Goal: Transaction & Acquisition: Purchase product/service

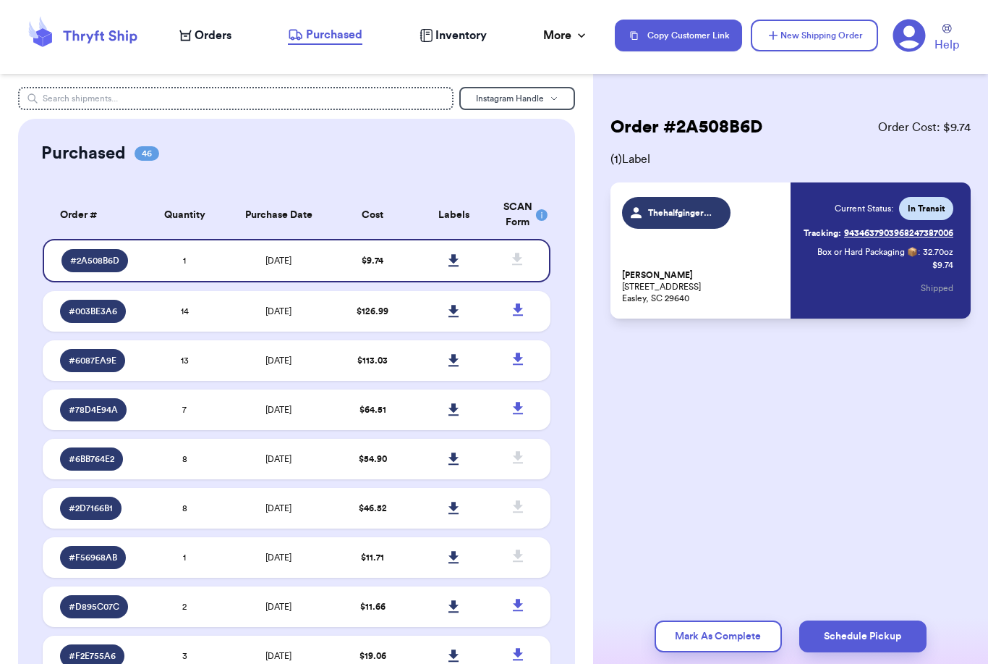
click at [209, 40] on span "Orders" at bounding box center [213, 35] width 37 height 17
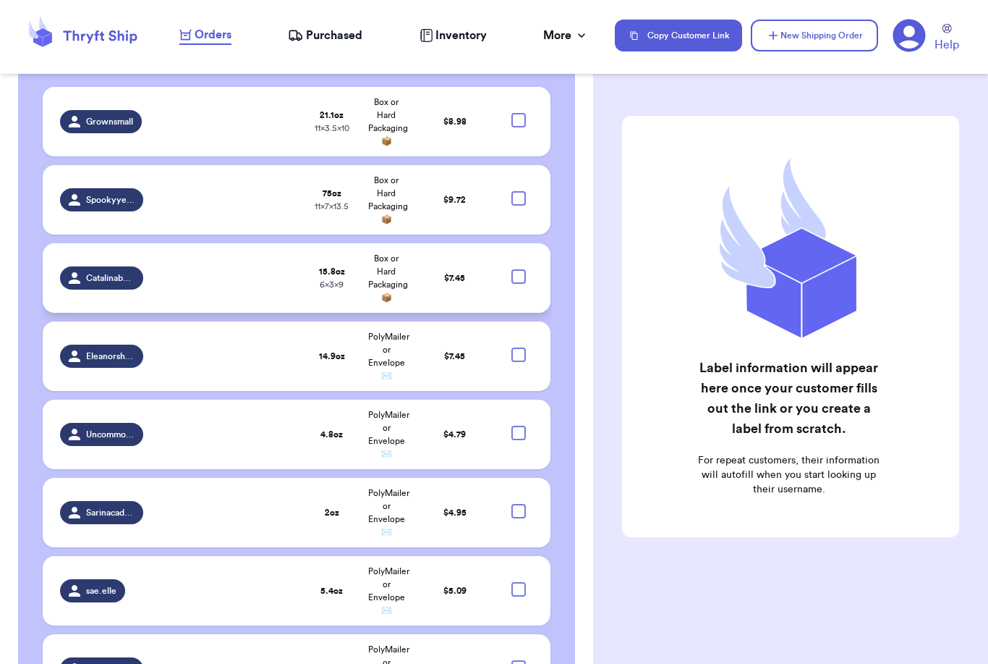
scroll to position [301, 0]
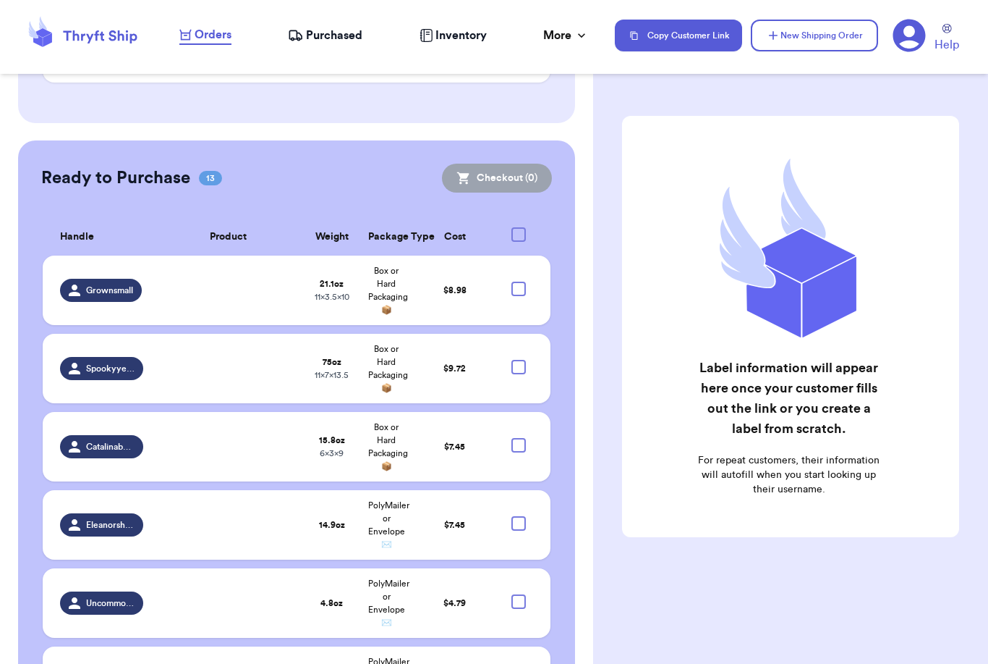
click at [521, 232] on div at bounding box center [519, 234] width 14 height 14
click at [519, 227] on input "checkbox" at bounding box center [518, 226] width 1 height 1
checkbox input "true"
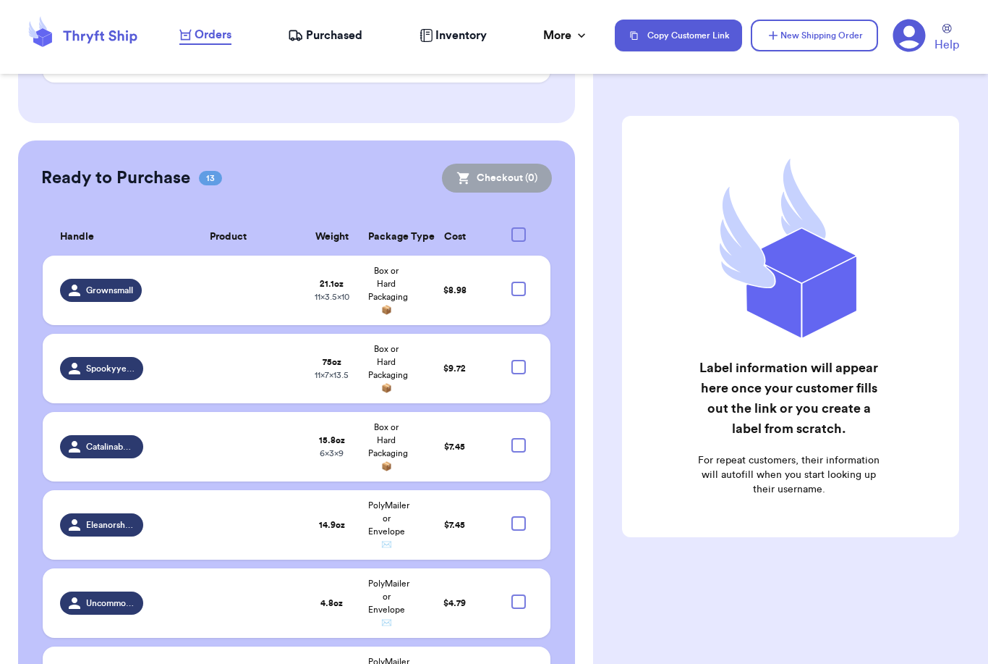
checkbox input "true"
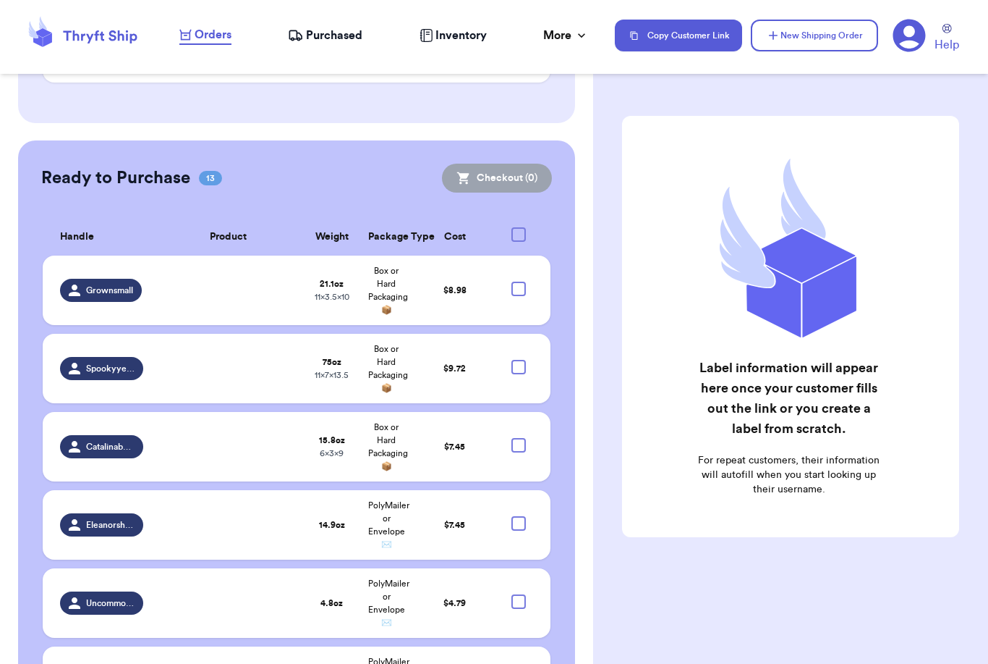
checkbox input "true"
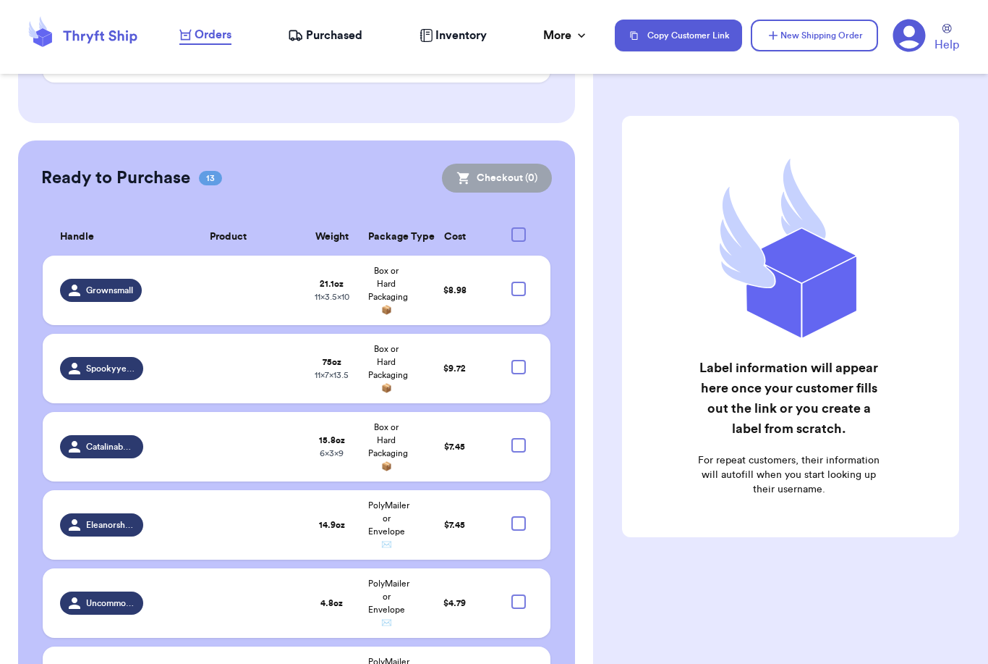
checkbox input "true"
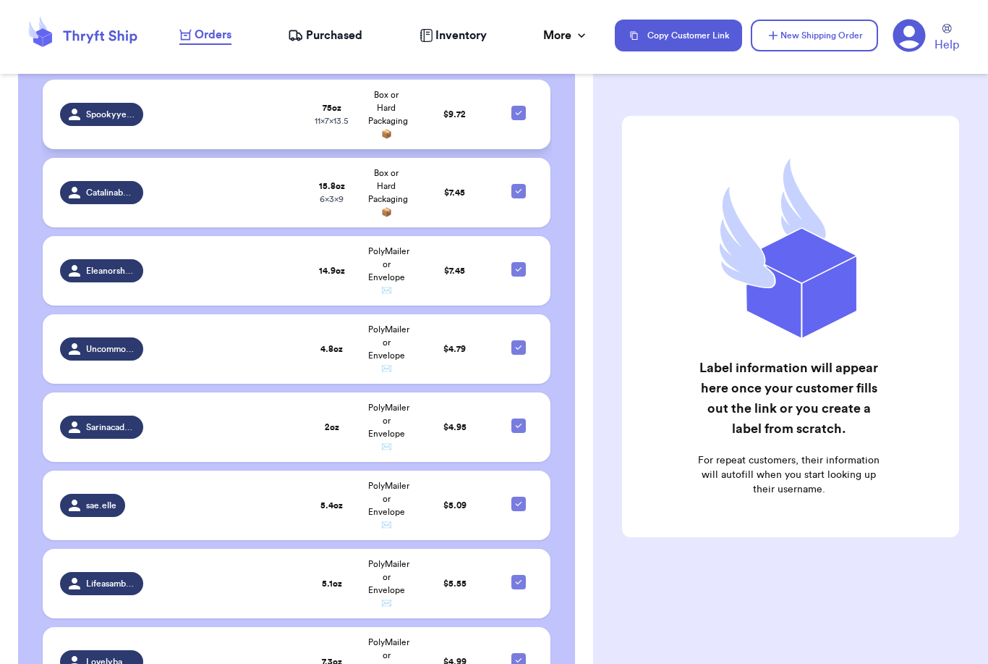
scroll to position [556, 0]
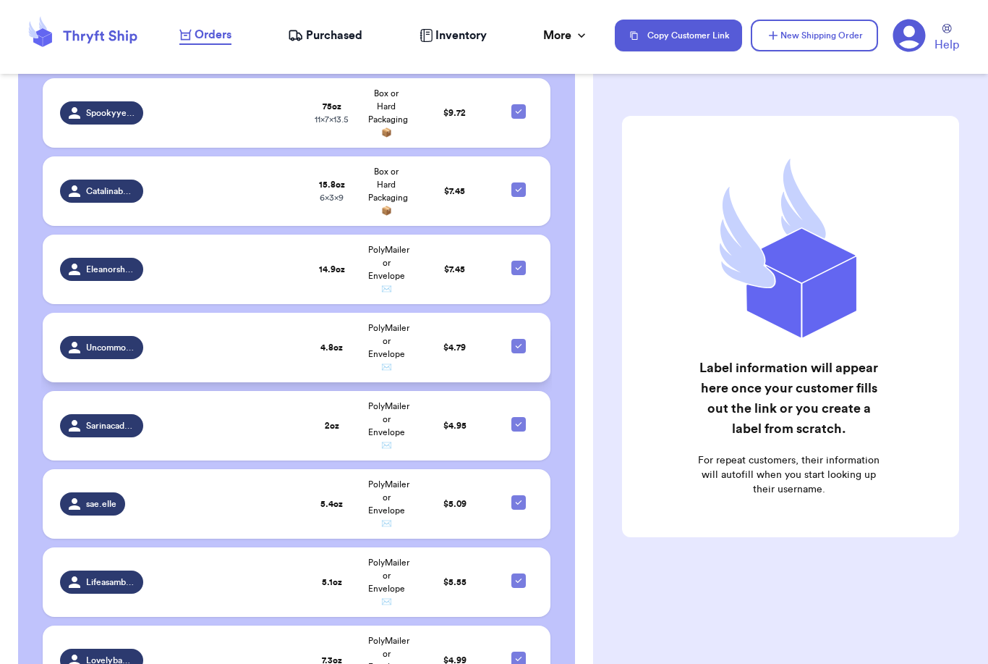
click at [522, 352] on icon at bounding box center [519, 346] width 12 height 12
click at [519, 339] on input "checkbox" at bounding box center [518, 338] width 1 height 1
checkbox input "false"
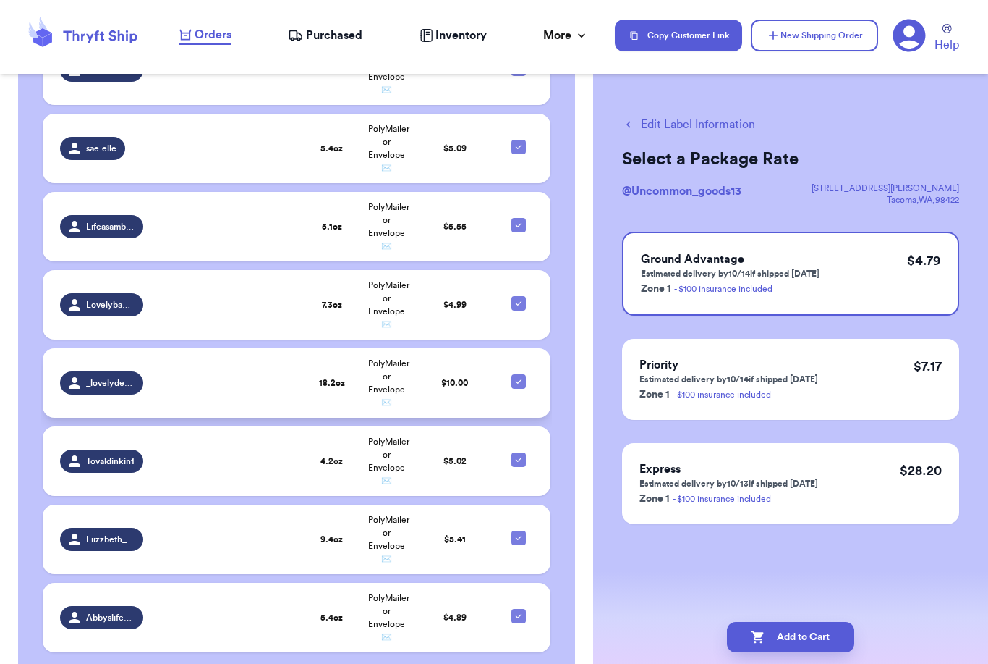
scroll to position [914, 0]
click at [518, 388] on icon at bounding box center [519, 382] width 12 height 12
click at [518, 375] on input "checkbox" at bounding box center [518, 374] width 1 height 1
checkbox input "false"
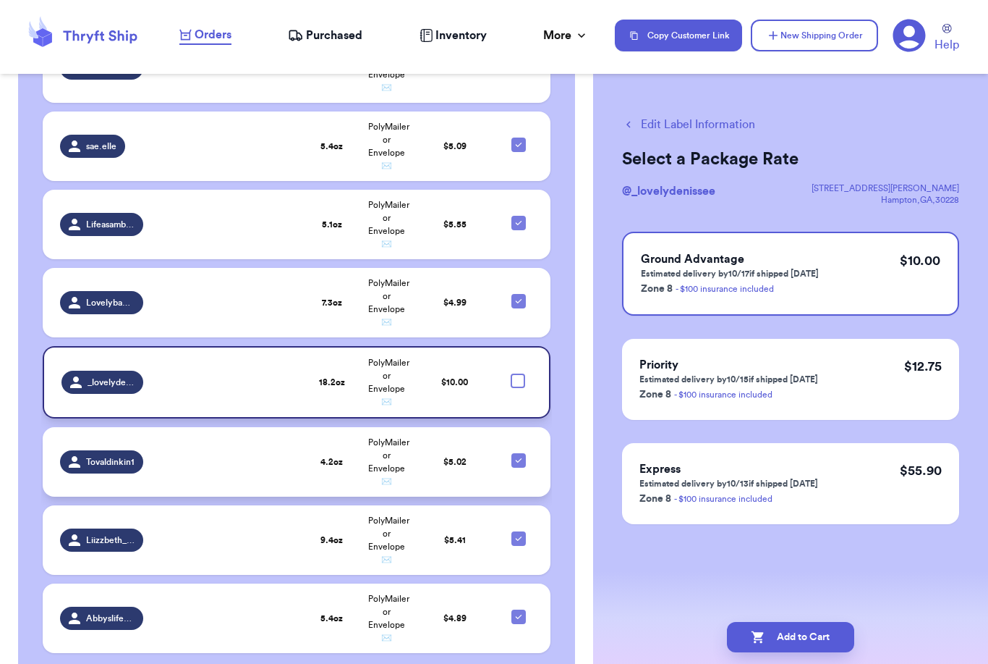
click at [525, 466] on icon at bounding box center [519, 460] width 12 height 12
click at [519, 453] on input "checkbox" at bounding box center [518, 452] width 1 height 1
checkbox input "false"
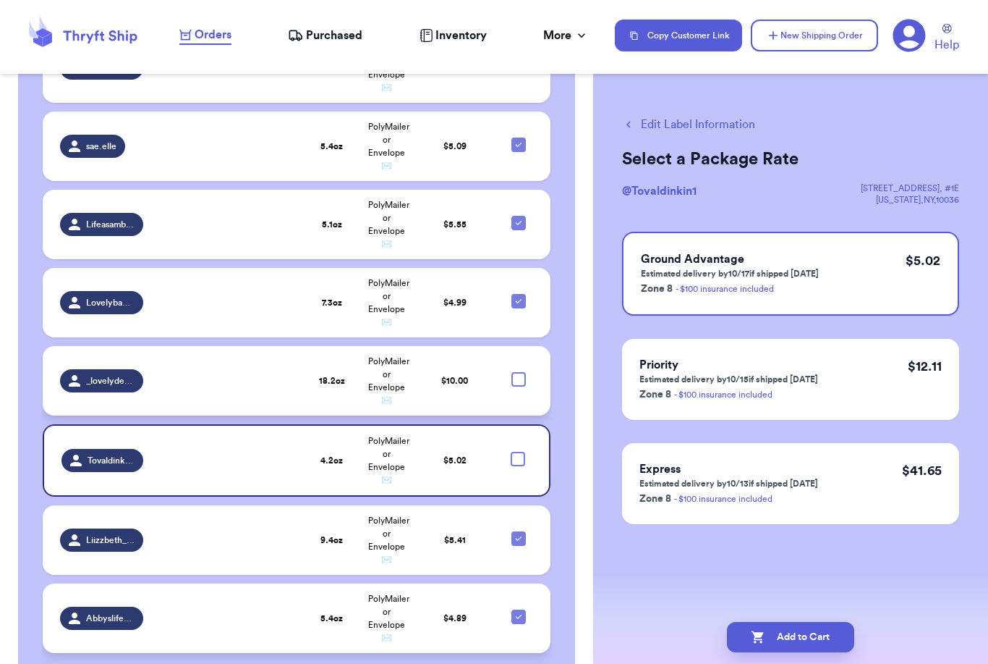
click at [521, 624] on div at bounding box center [519, 616] width 14 height 14
click at [519, 609] on input "checkbox" at bounding box center [518, 609] width 1 height 1
checkbox input "false"
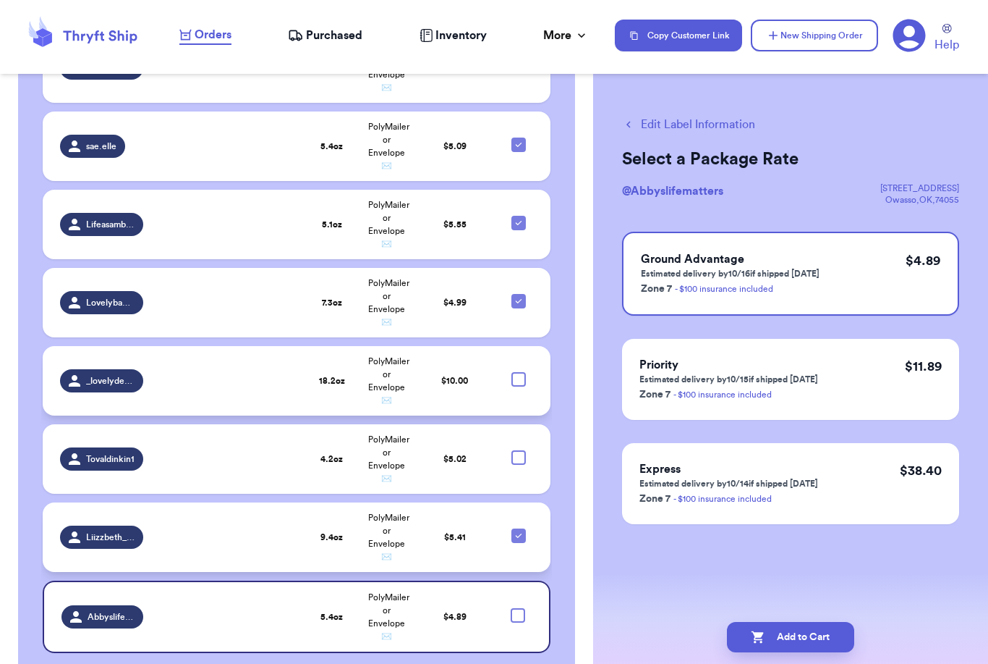
click at [518, 541] on icon at bounding box center [519, 536] width 12 height 12
click at [518, 528] on input "checkbox" at bounding box center [518, 528] width 1 height 1
checkbox input "false"
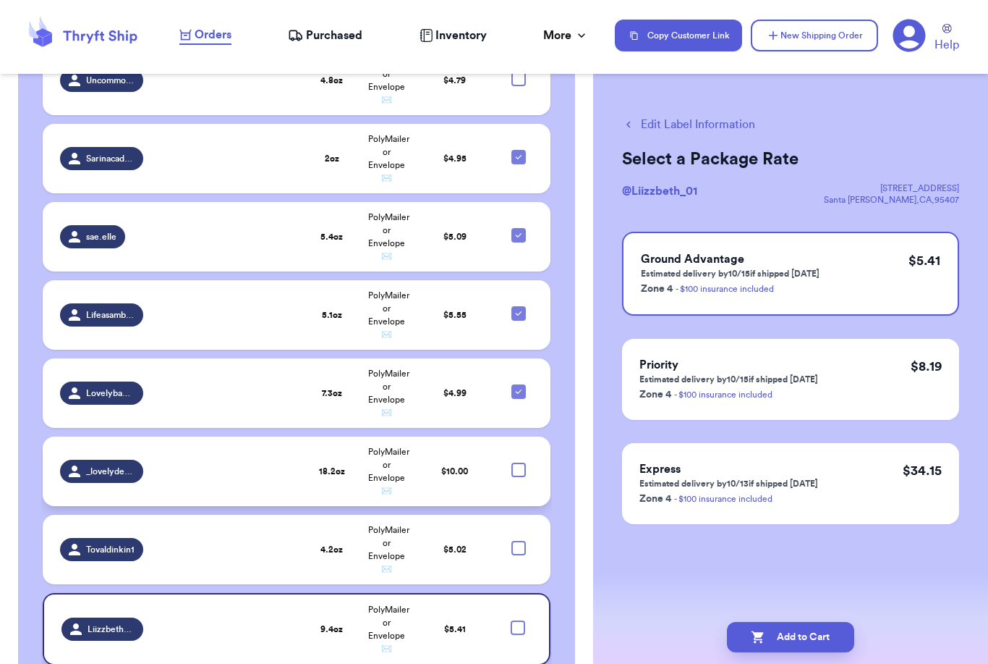
scroll to position [824, 0]
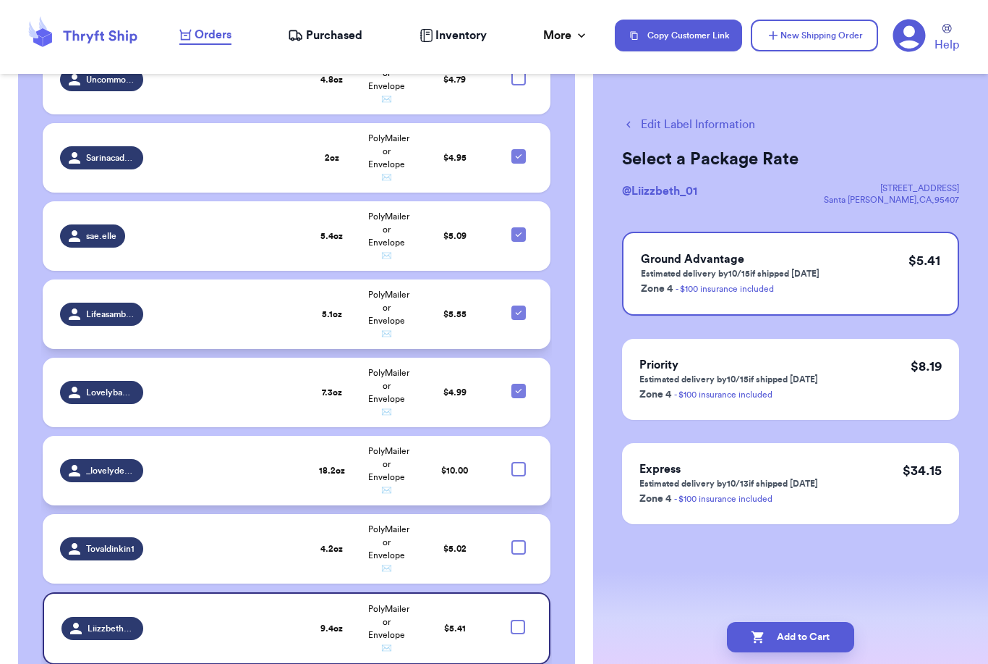
click at [521, 318] on icon at bounding box center [519, 313] width 12 height 12
click at [519, 305] on input "checkbox" at bounding box center [518, 305] width 1 height 1
checkbox input "false"
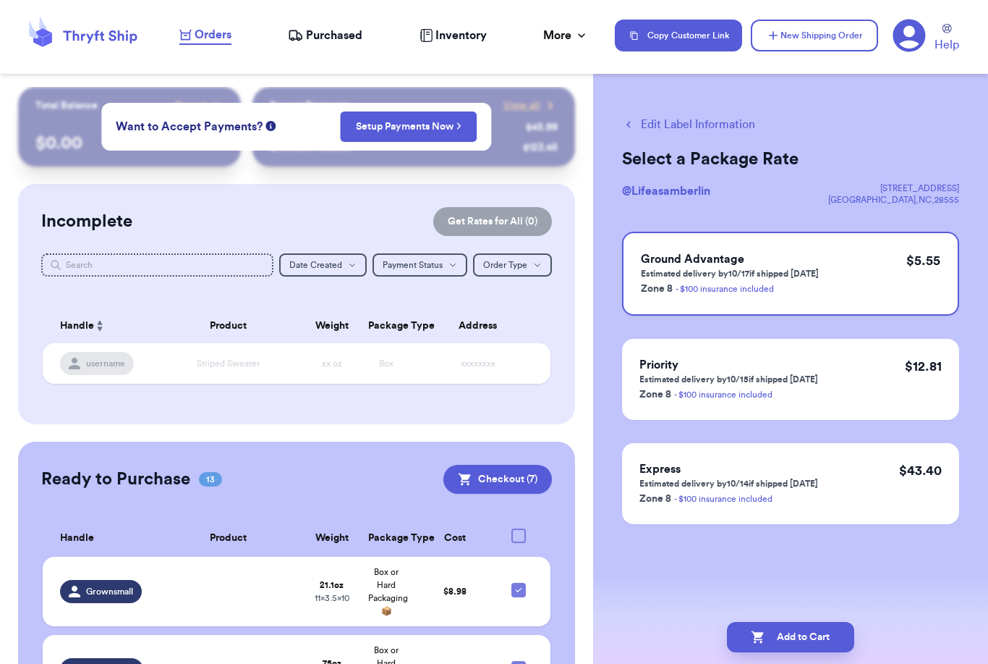
scroll to position [0, 0]
click at [504, 476] on button "Checkout ( 7 )" at bounding box center [498, 479] width 109 height 29
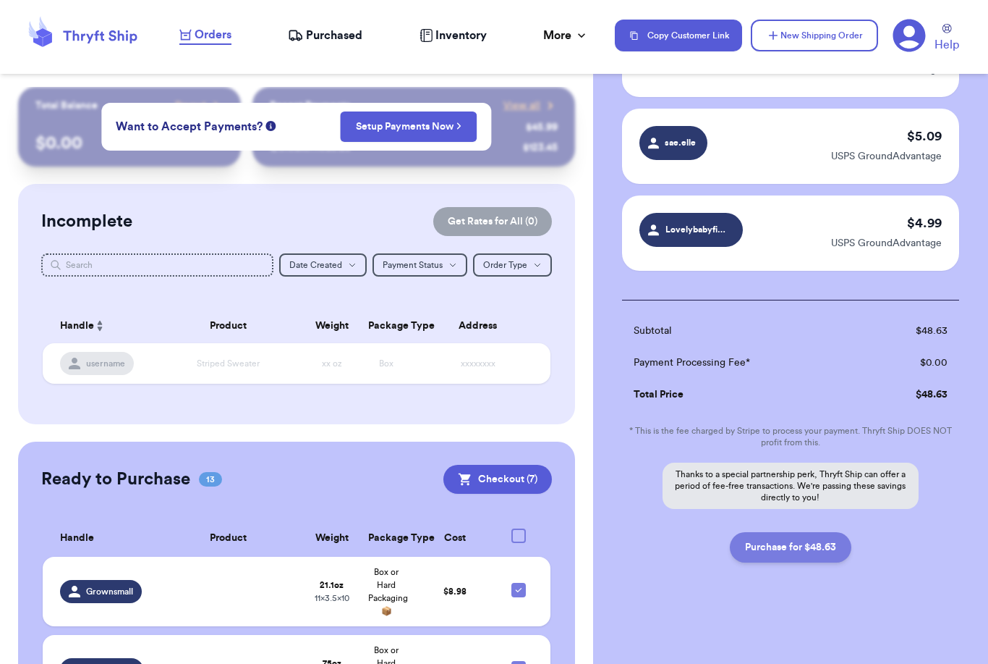
scroll to position [505, 0]
click at [792, 546] on button "Purchase for $48.63" at bounding box center [791, 547] width 122 height 30
checkbox input "false"
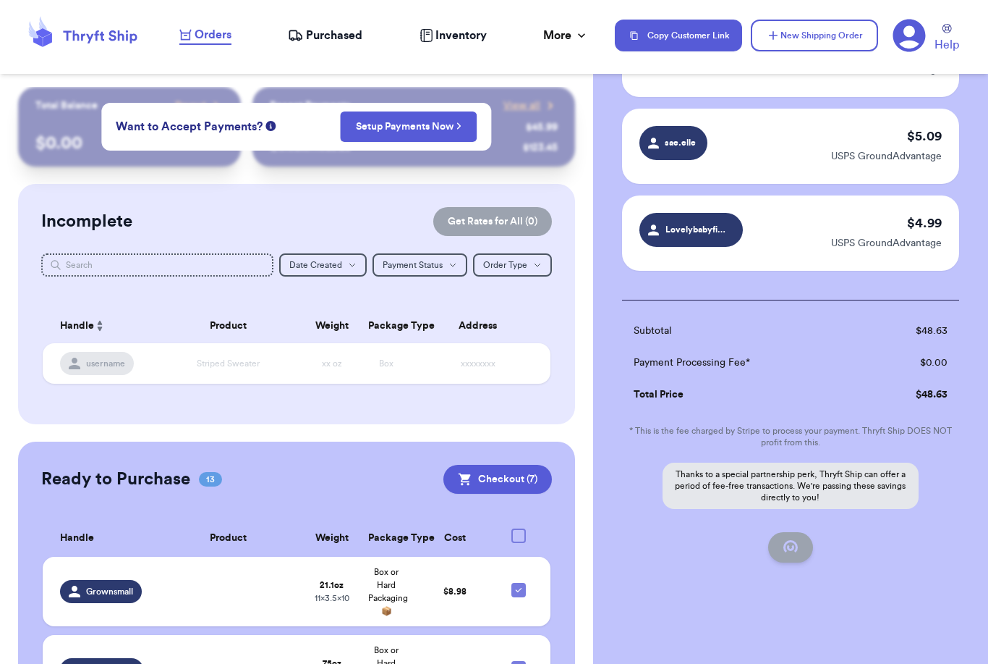
checkbox input "false"
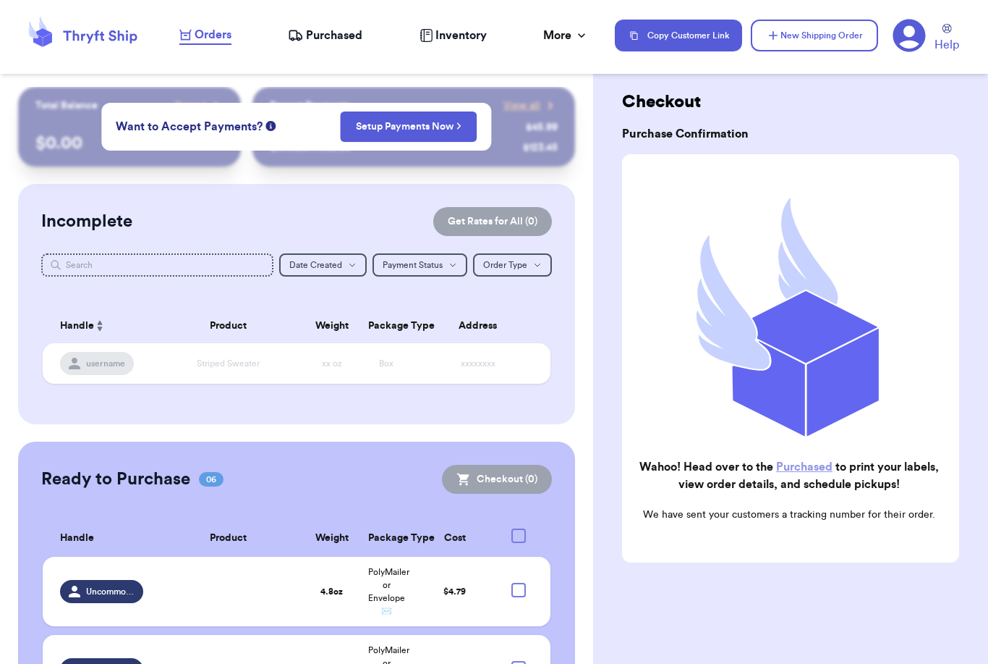
click at [336, 40] on span "Purchased" at bounding box center [334, 35] width 56 height 17
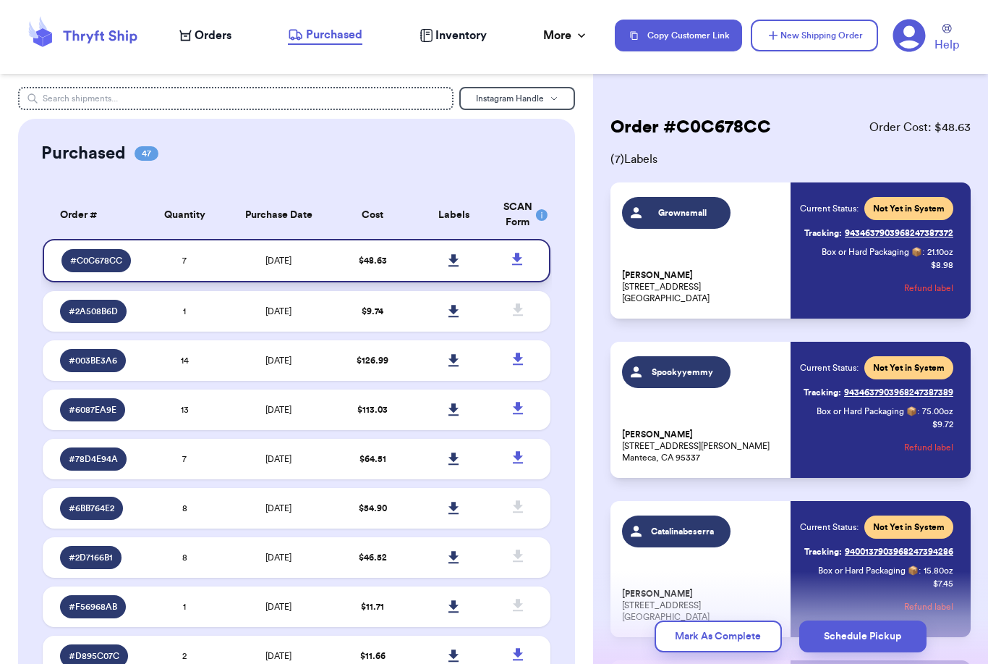
click at [457, 267] on icon at bounding box center [454, 260] width 11 height 13
